Goal: Task Accomplishment & Management: Manage account settings

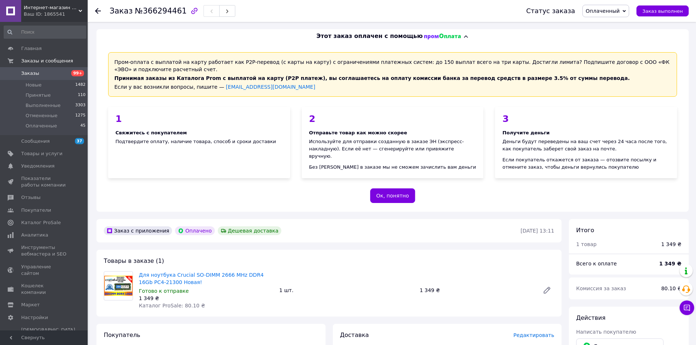
scroll to position [183, 0]
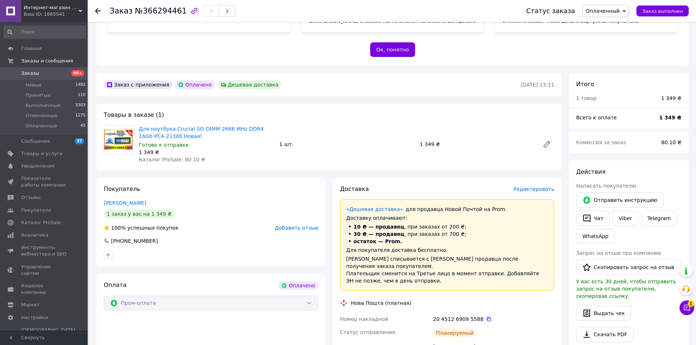
click at [29, 70] on span "Заказы" at bounding box center [30, 73] width 18 height 7
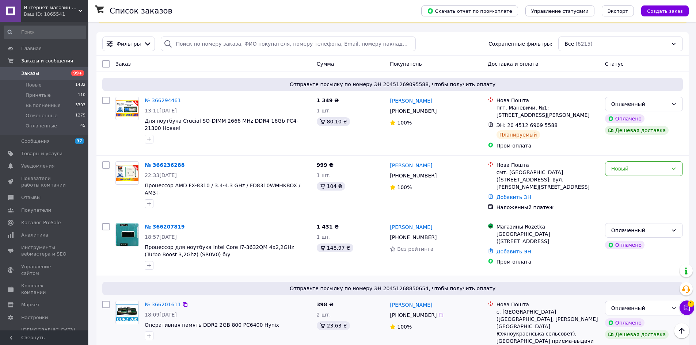
scroll to position [146, 0]
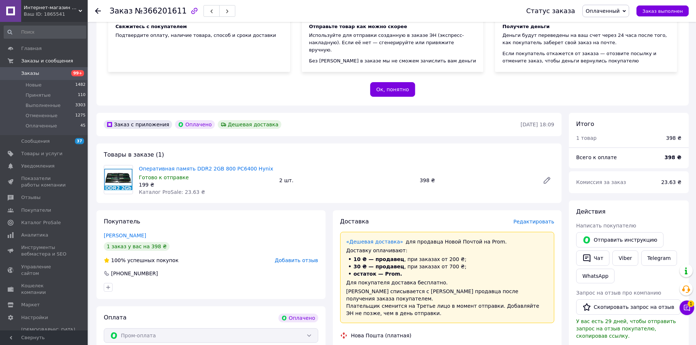
scroll to position [110, 0]
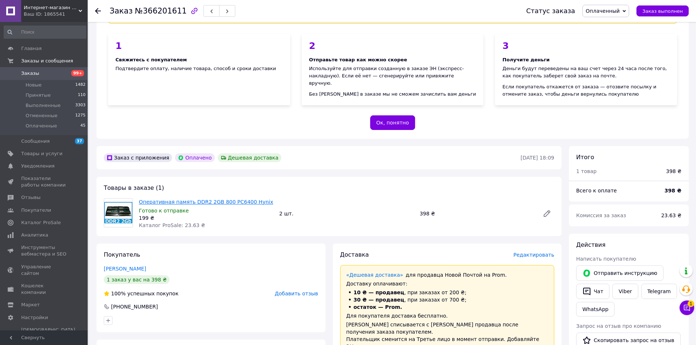
click at [211, 199] on link "Оперативная память DDR2 2GB 800 PC6400 Hynix" at bounding box center [206, 202] width 134 height 6
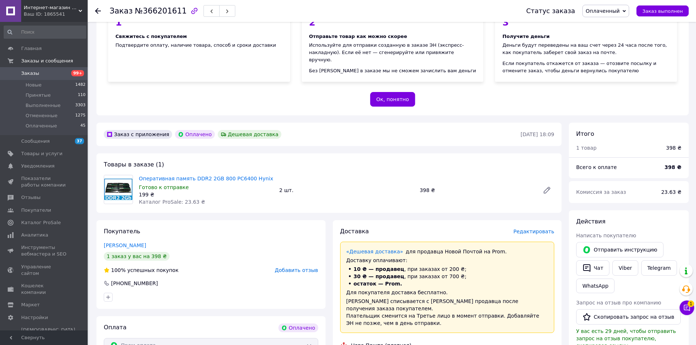
scroll to position [146, 0]
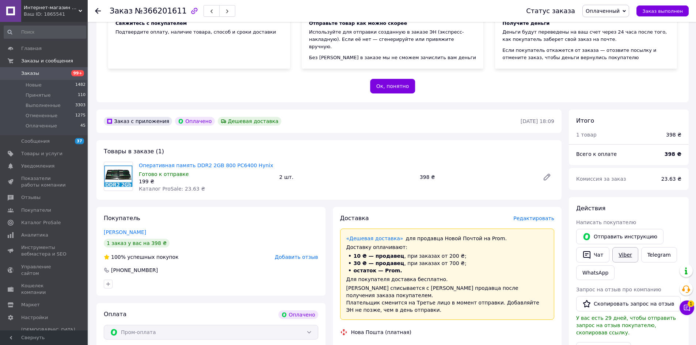
click at [622, 247] on link "Viber" at bounding box center [625, 254] width 26 height 15
click at [661, 247] on link "Telegram" at bounding box center [659, 254] width 36 height 15
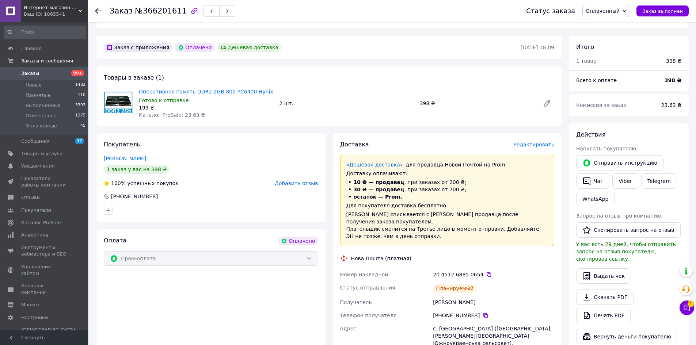
scroll to position [256, 0]
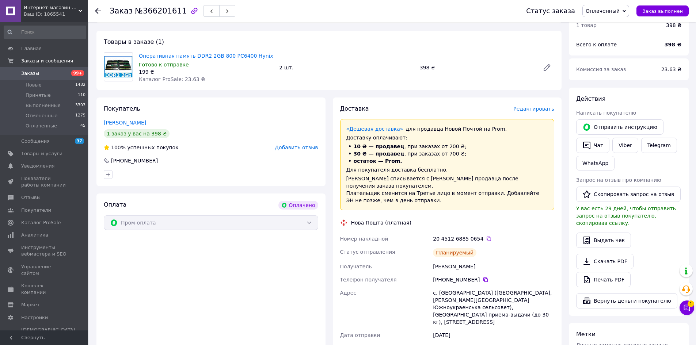
click at [38, 69] on link "Заказы 99+" at bounding box center [45, 73] width 90 height 12
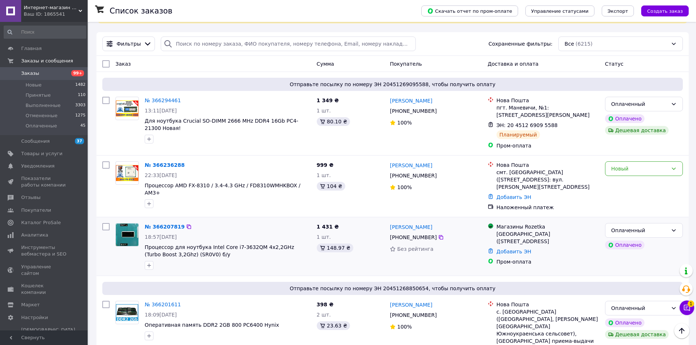
scroll to position [37, 0]
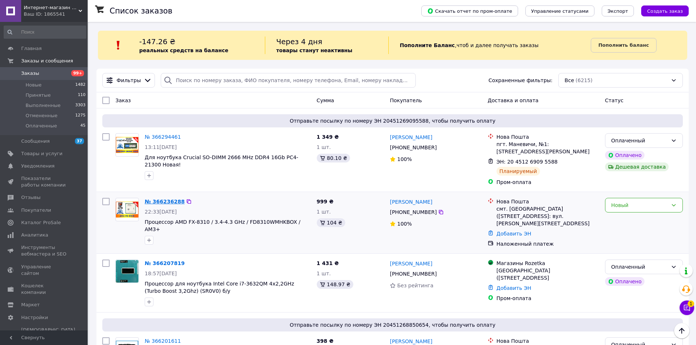
click at [159, 199] on link "№ 366236288" at bounding box center [165, 202] width 40 height 6
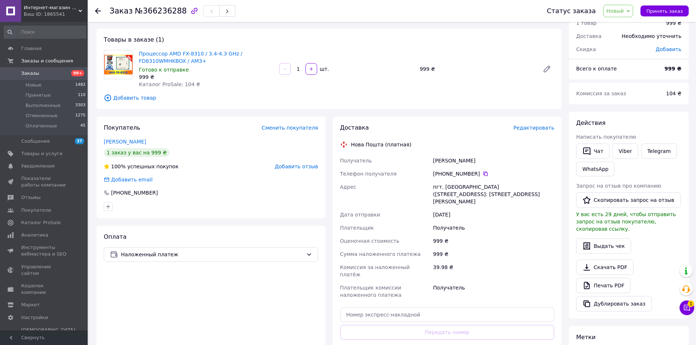
scroll to position [73, 0]
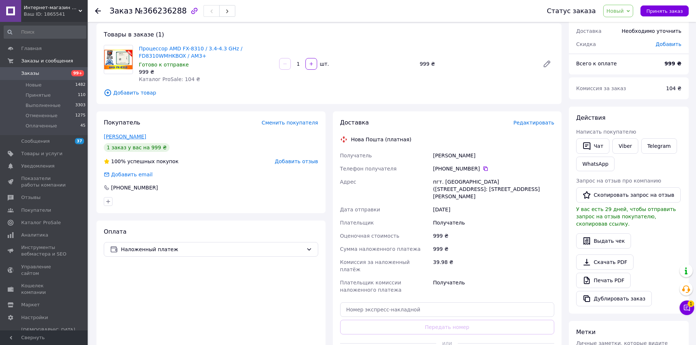
click at [132, 134] on link "Данько Олексій" at bounding box center [125, 137] width 42 height 6
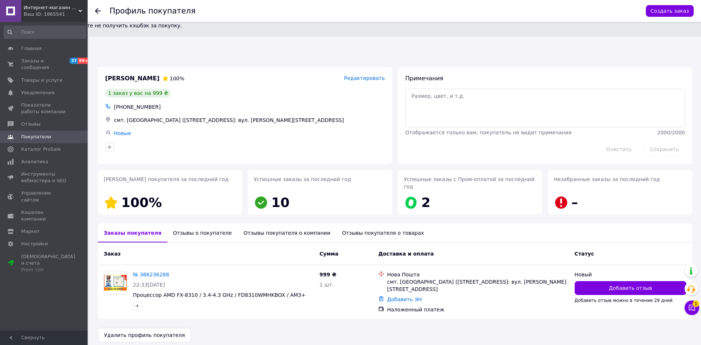
click at [97, 9] on use at bounding box center [98, 11] width 6 height 6
